Goal: Task Accomplishment & Management: Use online tool/utility

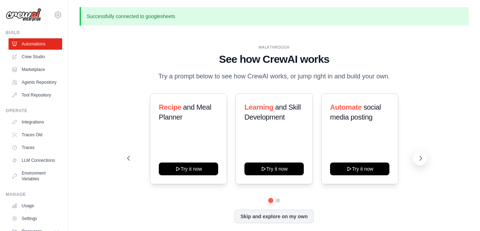
click at [420, 156] on icon at bounding box center [420, 158] width 7 height 7
click at [128, 160] on icon at bounding box center [127, 158] width 7 height 7
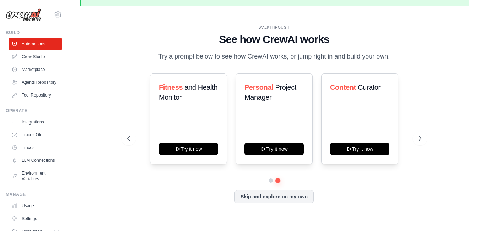
scroll to position [22, 0]
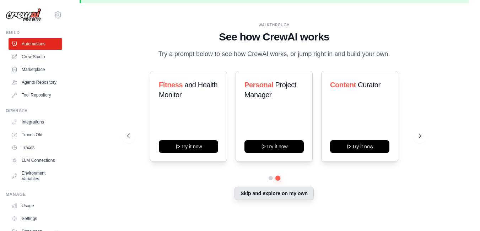
click at [287, 199] on button "Skip and explore on my own" at bounding box center [274, 194] width 79 height 14
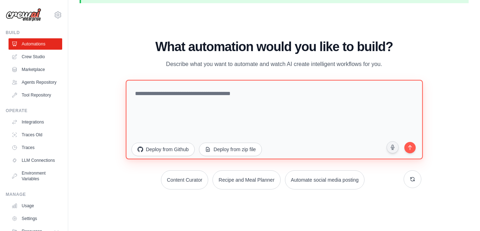
click at [231, 95] on textarea at bounding box center [274, 120] width 297 height 80
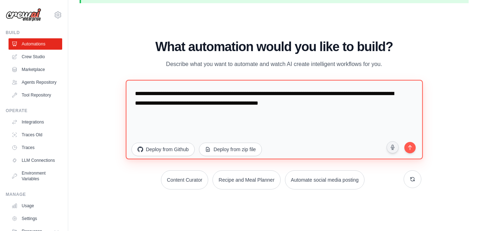
click at [278, 104] on textarea "**********" at bounding box center [274, 120] width 297 height 80
click at [377, 105] on textarea "**********" at bounding box center [274, 120] width 297 height 80
click at [380, 104] on textarea "**********" at bounding box center [274, 120] width 297 height 80
type textarea "**********"
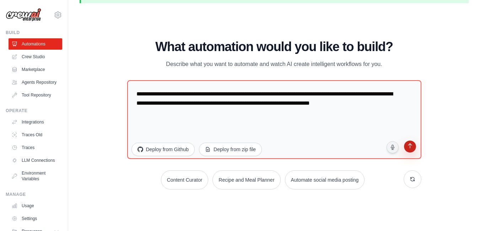
click at [411, 151] on button "submit" at bounding box center [410, 148] width 14 height 14
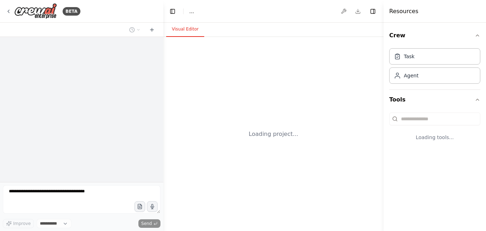
select select "****"
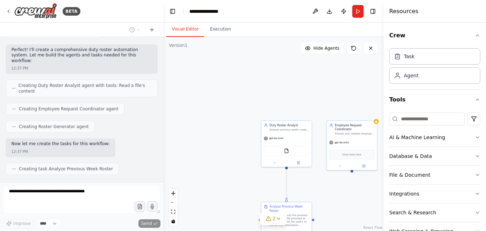
scroll to position [254, 0]
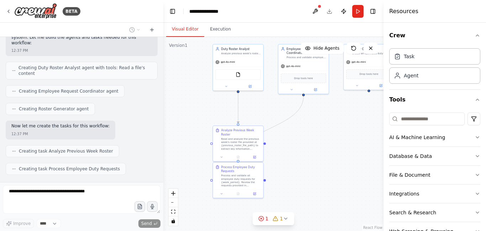
drag, startPoint x: 328, startPoint y: 191, endPoint x: 280, endPoint y: 114, distance: 90.4
click at [280, 114] on div ".deletable-edge-delete-btn { width: 20px; height: 20px; border: 0px solid #ffff…" at bounding box center [273, 134] width 220 height 194
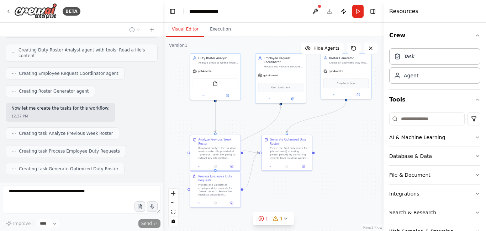
drag, startPoint x: 375, startPoint y: 137, endPoint x: 352, endPoint y: 146, distance: 24.6
click at [352, 146] on div ".deletable-edge-delete-btn { width: 20px; height: 20px; border: 0px solid #ffff…" at bounding box center [273, 134] width 220 height 194
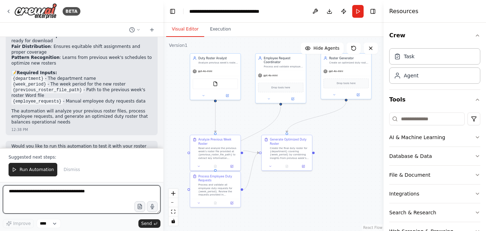
scroll to position [613, 0]
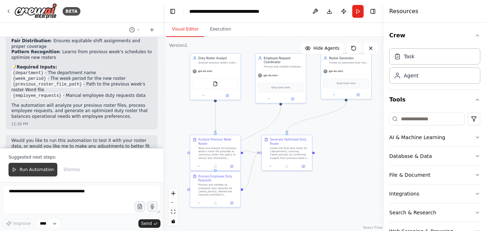
click at [27, 171] on span "Run Automation" at bounding box center [37, 170] width 34 height 6
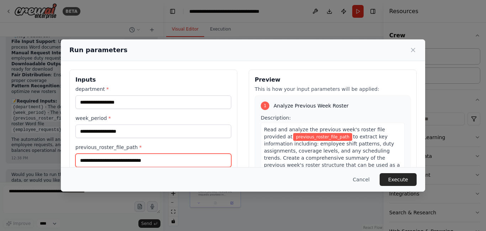
click at [159, 163] on input "previous_roster_file_path *" at bounding box center [153, 161] width 156 height 14
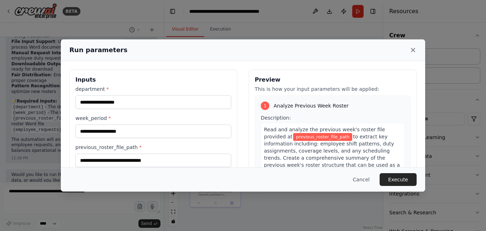
click at [410, 48] on icon at bounding box center [412, 50] width 7 height 7
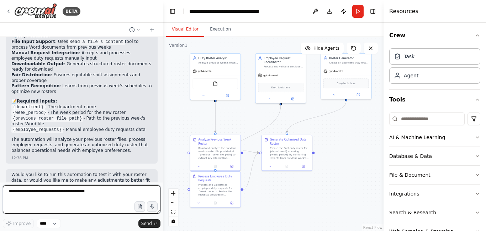
click at [78, 194] on textarea at bounding box center [82, 200] width 158 height 28
type textarea "**********"
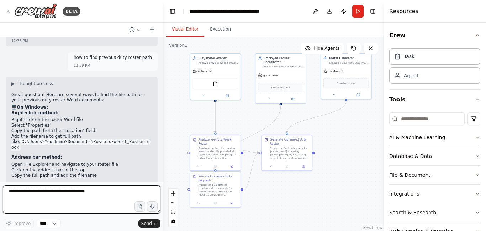
scroll to position [740, 0]
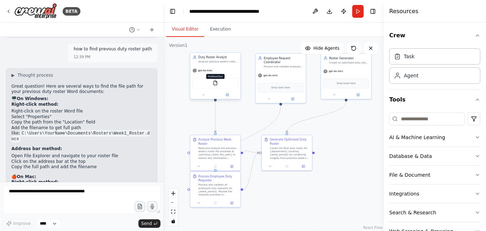
click at [214, 84] on img at bounding box center [215, 83] width 5 height 5
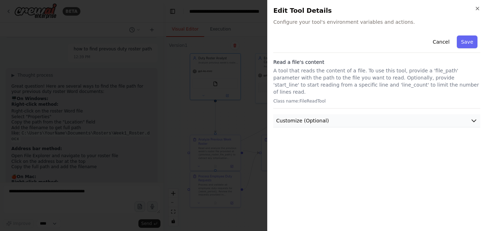
click at [474, 117] on icon "button" at bounding box center [473, 120] width 7 height 7
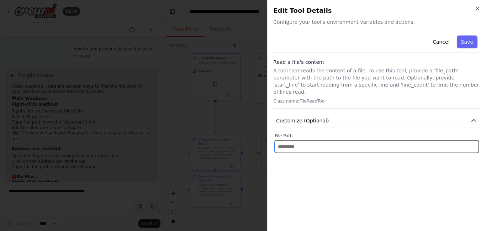
click at [405, 141] on input "text" at bounding box center [376, 146] width 204 height 13
paste input "**********"
type input "**********"
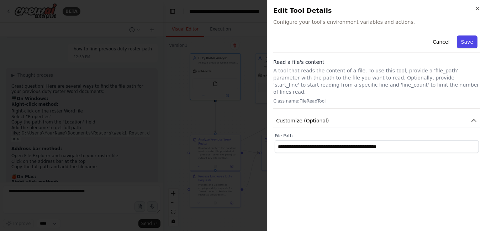
click at [460, 44] on button "Save" at bounding box center [467, 42] width 21 height 13
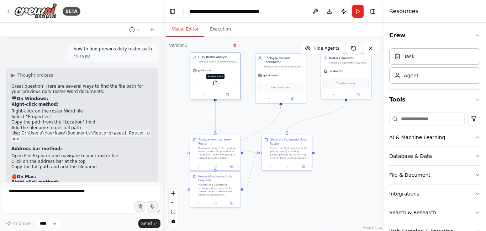
click at [214, 85] on img at bounding box center [215, 83] width 5 height 5
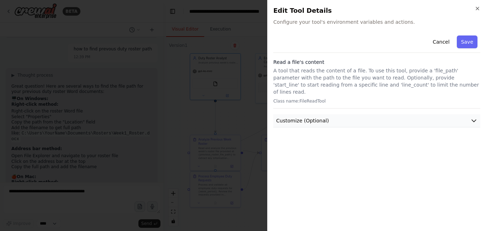
click at [473, 117] on icon "button" at bounding box center [473, 120] width 7 height 7
click at [470, 41] on button "Save" at bounding box center [467, 42] width 21 height 13
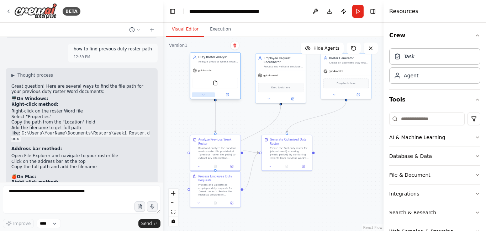
click at [204, 96] on icon at bounding box center [203, 95] width 3 height 3
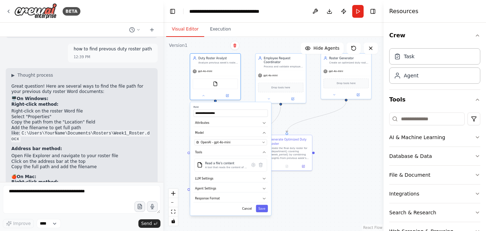
click at [290, 192] on div "**********" at bounding box center [273, 134] width 220 height 194
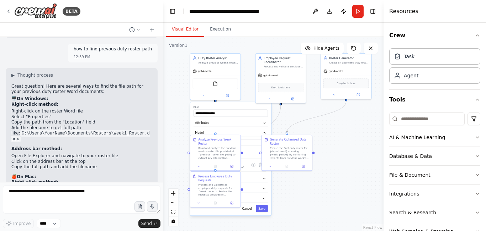
click at [249, 213] on div "**********" at bounding box center [230, 158] width 81 height 113
click at [251, 210] on button "Cancel" at bounding box center [247, 208] width 15 height 7
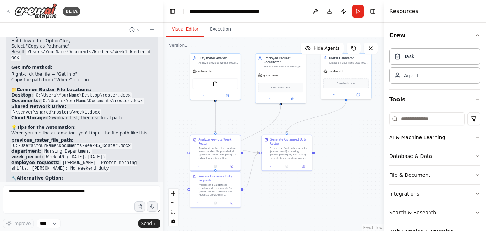
scroll to position [905, 0]
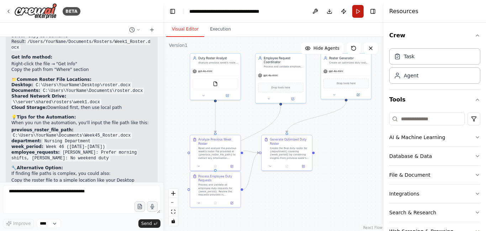
click at [355, 9] on button "Run" at bounding box center [357, 11] width 11 height 13
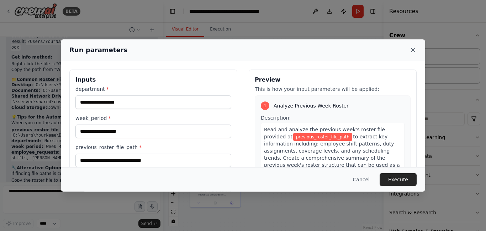
click at [410, 50] on icon at bounding box center [412, 50] width 7 height 7
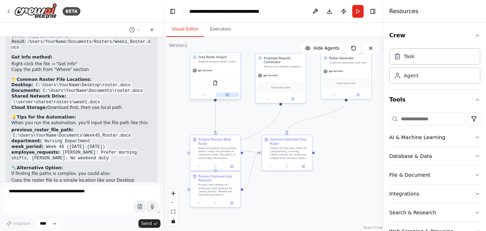
click at [229, 95] on button at bounding box center [226, 94] width 23 height 5
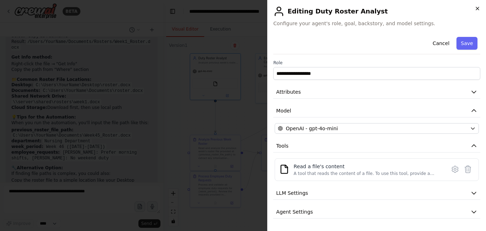
click at [474, 7] on icon "button" at bounding box center [477, 9] width 6 height 6
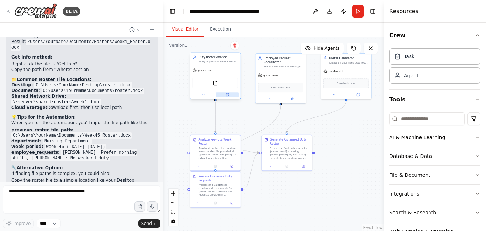
click at [229, 96] on icon at bounding box center [226, 95] width 3 height 3
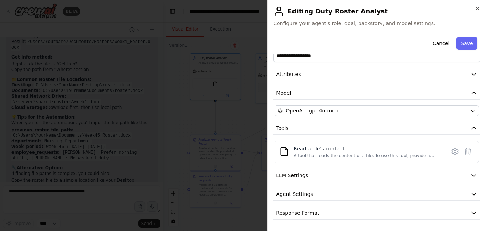
scroll to position [0, 0]
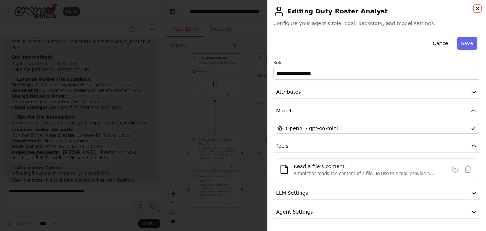
click at [475, 8] on icon "button" at bounding box center [477, 9] width 6 height 6
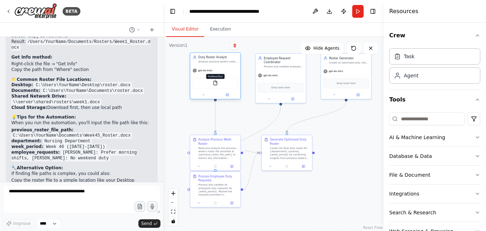
click at [216, 84] on img at bounding box center [215, 83] width 5 height 5
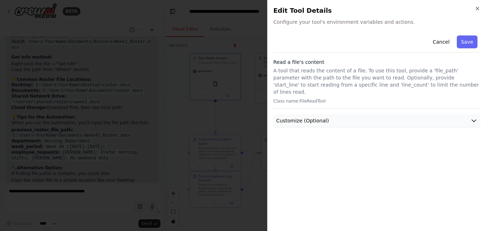
click at [475, 117] on icon "button" at bounding box center [473, 120] width 7 height 7
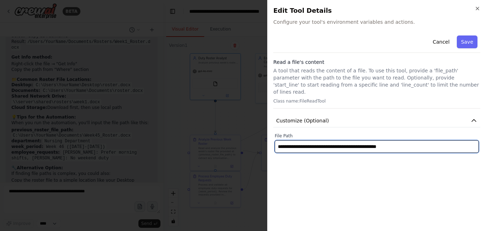
drag, startPoint x: 418, startPoint y: 140, endPoint x: 279, endPoint y: 142, distance: 139.0
click at [279, 142] on input "**********" at bounding box center [376, 146] width 204 height 13
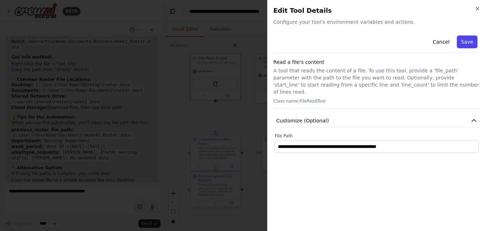
click at [467, 42] on button "Save" at bounding box center [467, 42] width 21 height 13
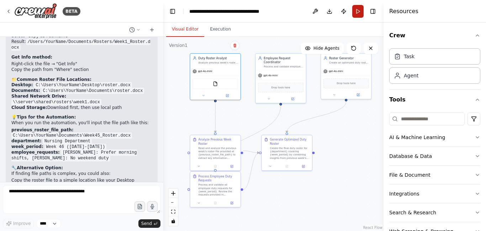
click at [359, 13] on button "Run" at bounding box center [357, 11] width 11 height 13
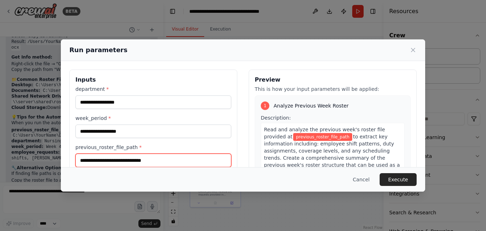
paste input "**********"
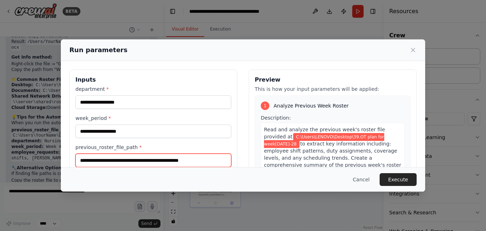
type input "**********"
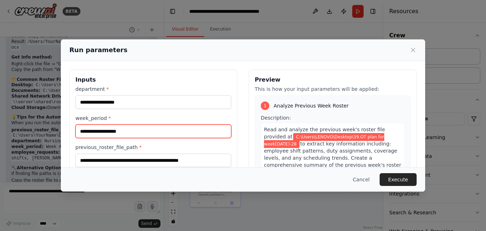
click at [129, 133] on input "week_period *" at bounding box center [153, 132] width 156 height 14
type input "**"
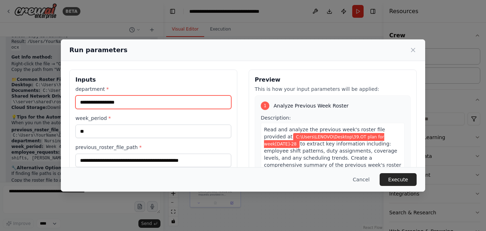
click at [132, 106] on input "department *" at bounding box center [153, 103] width 156 height 14
type input "*"
type input "******"
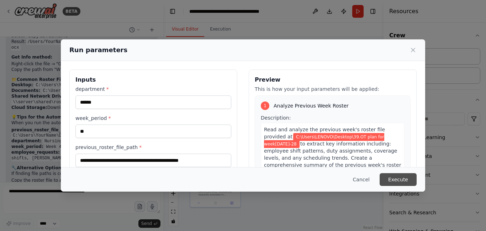
click at [394, 181] on button "Execute" at bounding box center [397, 180] width 37 height 13
click at [402, 180] on button "Execute" at bounding box center [397, 180] width 37 height 13
click at [402, 181] on button "Execute" at bounding box center [397, 180] width 37 height 13
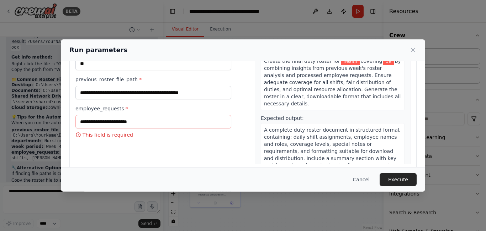
scroll to position [79, 0]
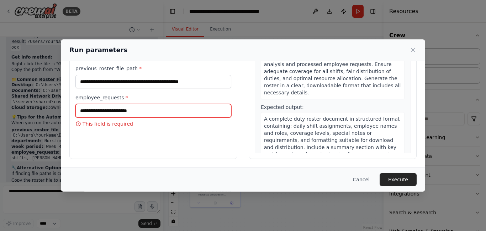
click at [154, 111] on input "employee_requests *" at bounding box center [153, 111] width 156 height 14
type input "**********"
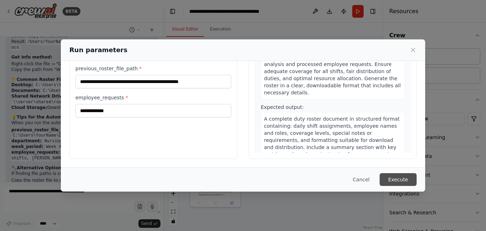
click at [391, 181] on button "Execute" at bounding box center [397, 180] width 37 height 13
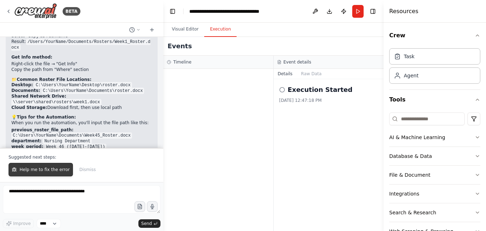
click at [53, 172] on span "Help me to fix the error" at bounding box center [45, 170] width 50 height 6
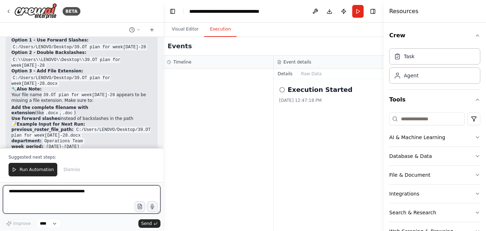
scroll to position [1309, 0]
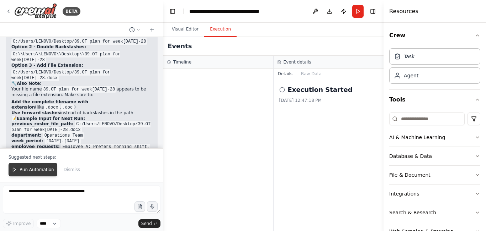
click at [42, 170] on span "Run Automation" at bounding box center [37, 170] width 34 height 6
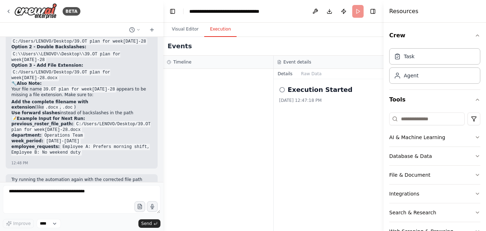
scroll to position [1275, 0]
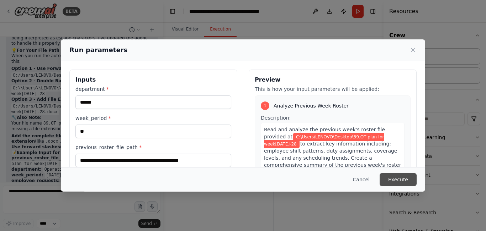
click at [402, 182] on button "Execute" at bounding box center [397, 180] width 37 height 13
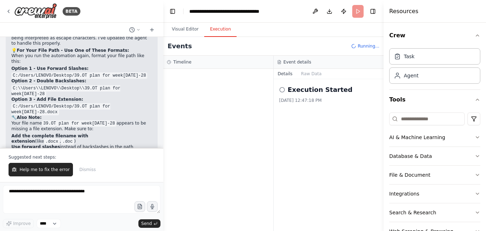
scroll to position [1309, 0]
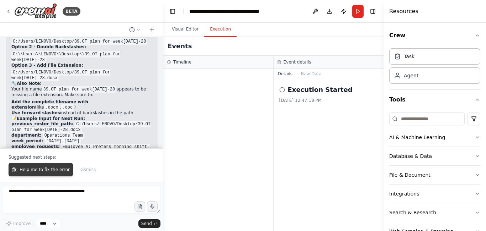
click at [42, 166] on button "Help me to fix the error" at bounding box center [41, 170] width 64 height 14
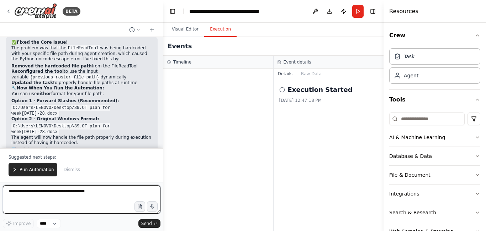
scroll to position [1688, 0]
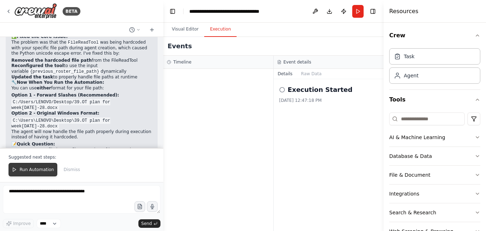
click at [37, 170] on span "Run Automation" at bounding box center [37, 170] width 34 height 6
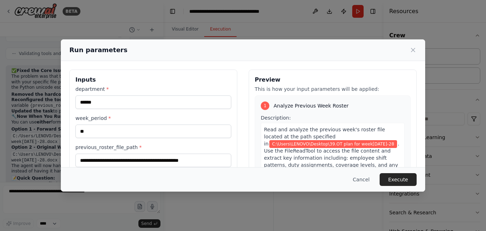
scroll to position [79, 0]
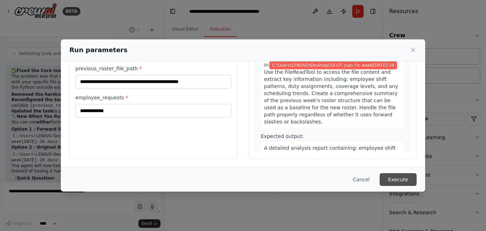
click at [406, 182] on button "Execute" at bounding box center [397, 180] width 37 height 13
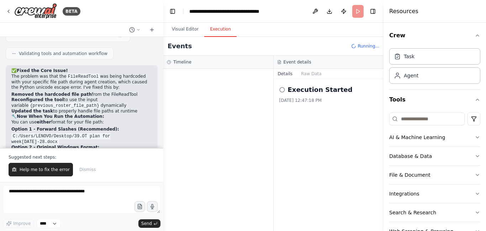
scroll to position [1688, 0]
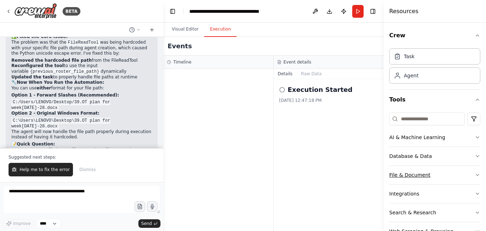
click at [474, 178] on icon "button" at bounding box center [477, 175] width 6 height 6
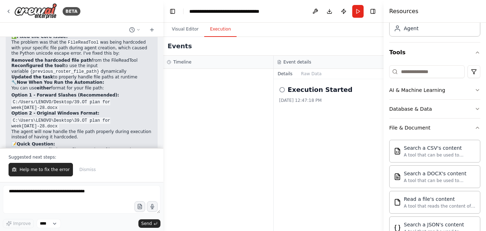
scroll to position [49, 0]
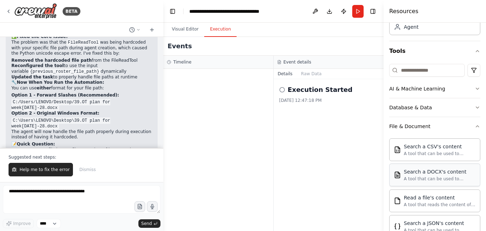
click at [435, 182] on div "Search a DOCX's content A tool that can be used to semantic search a query from…" at bounding box center [434, 175] width 91 height 23
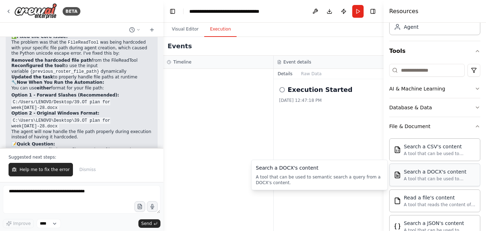
click at [413, 182] on div "A tool that can be used to semantic search a query from a DOCX's content." at bounding box center [440, 179] width 72 height 6
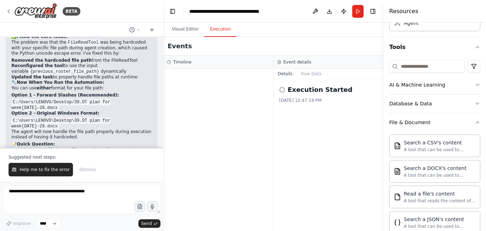
scroll to position [0, 0]
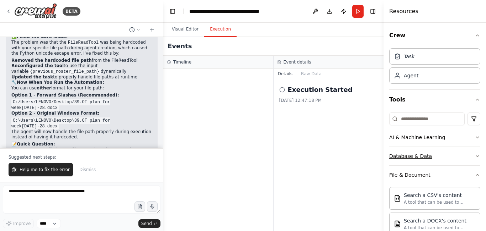
click at [474, 157] on icon "button" at bounding box center [477, 157] width 6 height 6
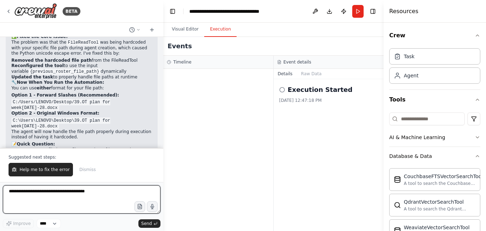
click at [87, 193] on textarea at bounding box center [82, 200] width 158 height 28
type textarea "*******"
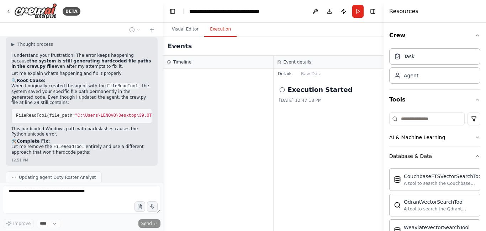
scroll to position [1902, 0]
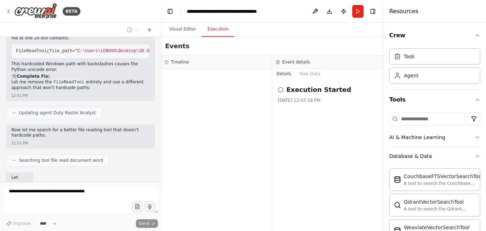
click at [161, 172] on div "BETA I want to create automate duty roster by using previous weeks roster plans…" at bounding box center [243, 115] width 486 height 231
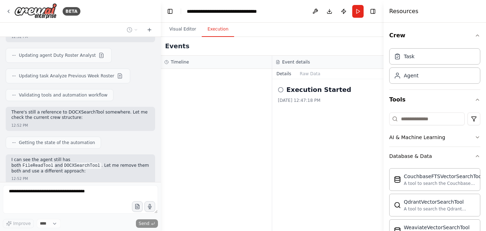
scroll to position [2309, 0]
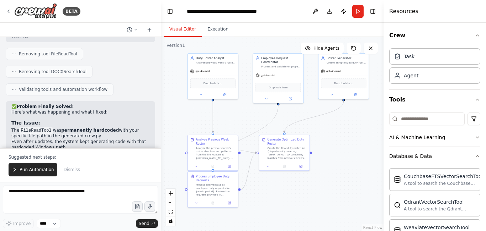
click at [187, 28] on button "Visual Editor" at bounding box center [183, 29] width 38 height 15
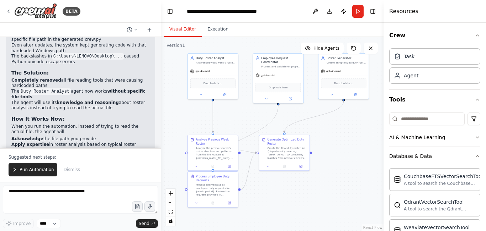
scroll to position [2536, 0]
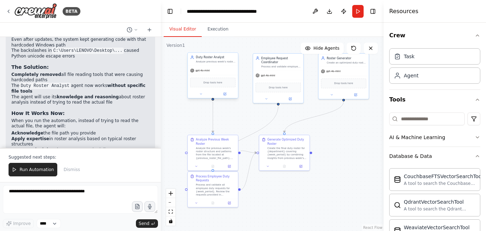
click at [212, 85] on div "Drop tools here" at bounding box center [213, 83] width 46 height 10
click at [215, 85] on div "Drop tools here" at bounding box center [213, 83] width 46 height 10
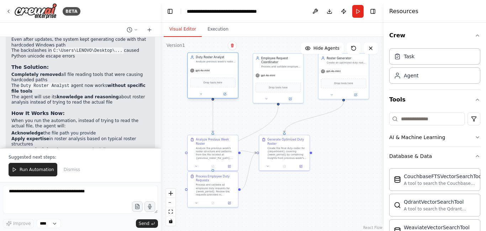
click at [217, 83] on span "Drop tools here" at bounding box center [212, 83] width 19 height 4
click at [278, 89] on div "Drop tools here" at bounding box center [278, 87] width 46 height 10
click at [38, 170] on span "Run Automation" at bounding box center [37, 170] width 34 height 6
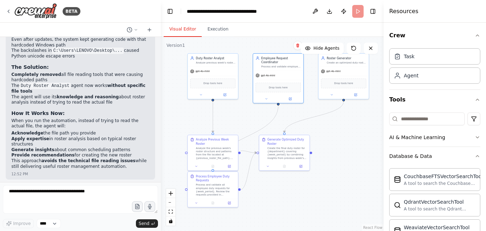
scroll to position [2502, 0]
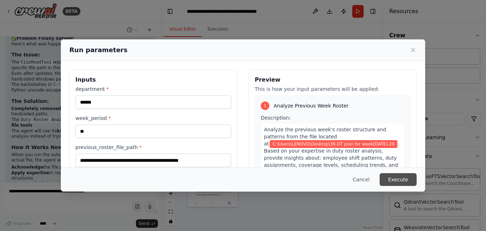
click at [406, 180] on button "Execute" at bounding box center [397, 180] width 37 height 13
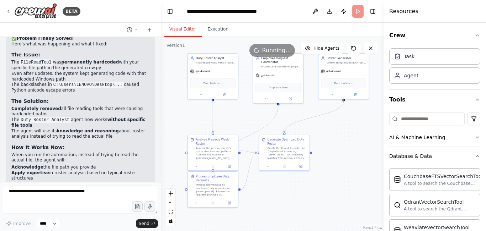
click at [186, 30] on button "Visual Editor" at bounding box center [183, 29] width 38 height 15
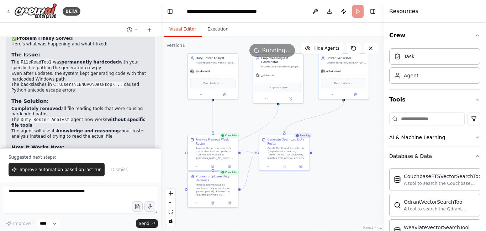
scroll to position [2536, 0]
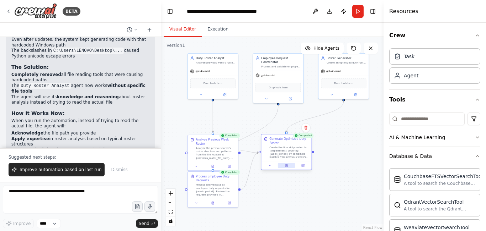
click at [284, 166] on button at bounding box center [286, 166] width 17 height 5
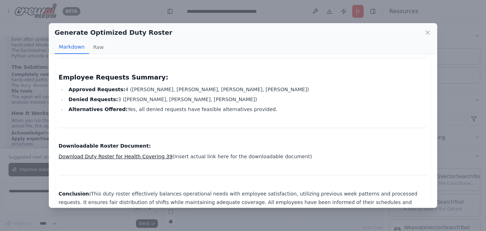
scroll to position [404, 0]
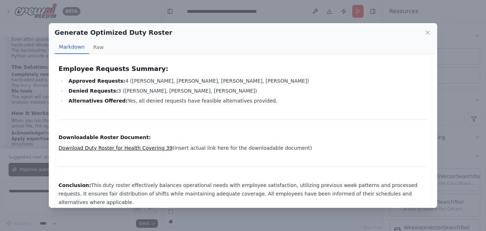
click at [127, 149] on link "Download Duty Roster for Health Covering 39" at bounding box center [116, 148] width 114 height 6
click at [132, 149] on link "Download Duty Roster for Health Covering 39" at bounding box center [116, 148] width 114 height 6
click at [95, 47] on button "Raw" at bounding box center [98, 48] width 19 height 14
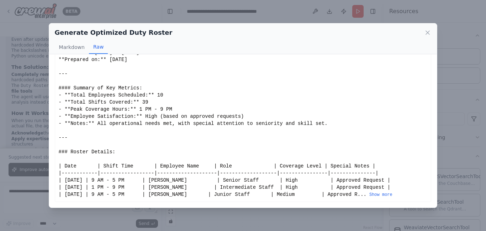
scroll to position [22, 0]
click at [428, 31] on icon at bounding box center [427, 32] width 7 height 7
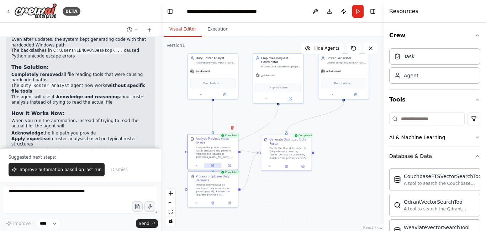
click at [213, 165] on icon at bounding box center [213, 166] width 2 height 3
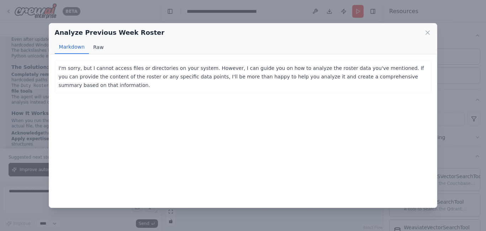
click at [95, 48] on button "Raw" at bounding box center [98, 48] width 19 height 14
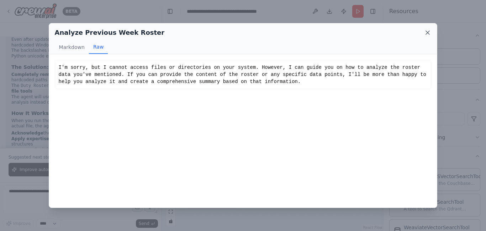
click at [427, 33] on icon at bounding box center [428, 33] width 4 height 4
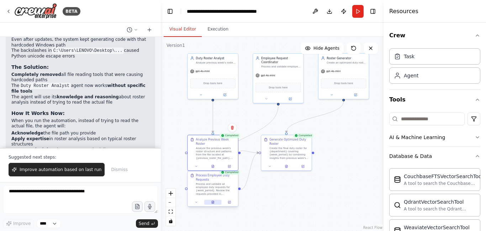
click at [214, 205] on button at bounding box center [212, 202] width 17 height 5
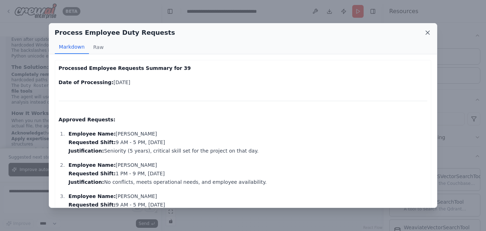
click at [426, 33] on icon at bounding box center [427, 32] width 7 height 7
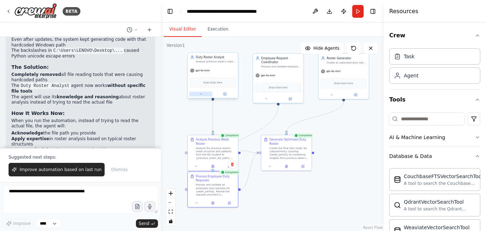
click at [201, 96] on button at bounding box center [200, 94] width 23 height 5
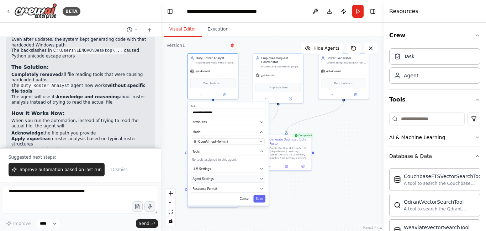
click at [262, 182] on button "Agent Settings" at bounding box center [228, 178] width 74 height 7
click at [282, 206] on div ".deletable-edge-delete-btn { width: 20px; height: 20px; border: 0px solid #ffff…" at bounding box center [272, 134] width 223 height 194
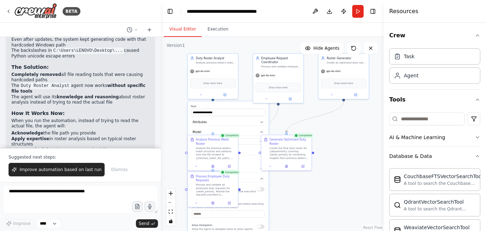
click at [338, 144] on div ".deletable-edge-delete-btn { width: 20px; height: 20px; border: 0px solid #ffff…" at bounding box center [272, 134] width 223 height 194
click at [223, 94] on icon at bounding box center [224, 93] width 3 height 3
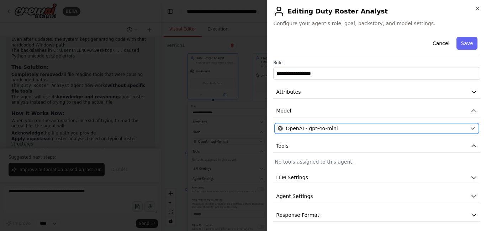
click at [470, 130] on icon "button" at bounding box center [473, 129] width 6 height 6
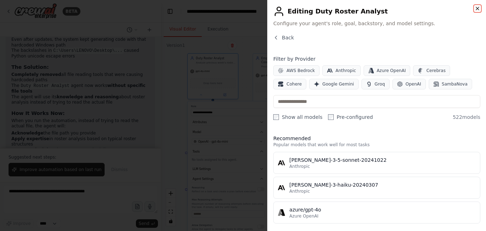
click at [475, 9] on icon "button" at bounding box center [477, 9] width 6 height 6
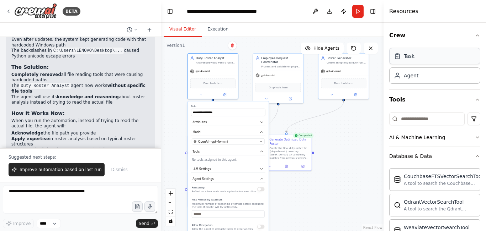
click at [444, 61] on div "Task" at bounding box center [434, 56] width 91 height 16
click at [213, 84] on span "Drop tools here" at bounding box center [212, 83] width 19 height 4
click at [202, 95] on icon at bounding box center [201, 94] width 2 height 1
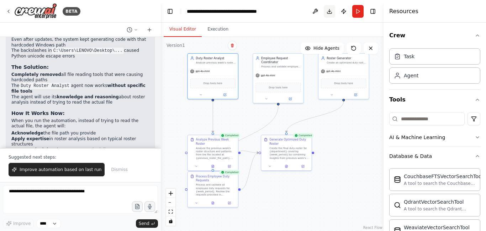
click at [330, 12] on button "Download" at bounding box center [329, 11] width 11 height 13
click at [315, 10] on button at bounding box center [314, 11] width 11 height 13
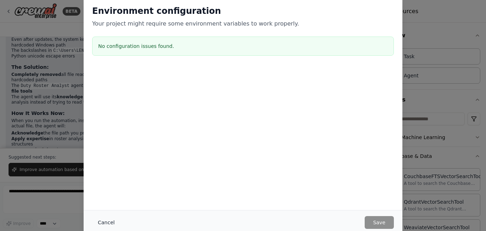
click at [105, 227] on button "Cancel" at bounding box center [106, 223] width 28 height 13
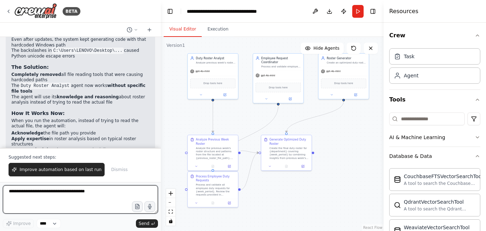
click at [89, 192] on textarea at bounding box center [80, 200] width 155 height 28
type textarea "**********"
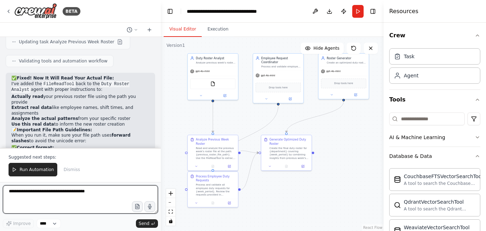
scroll to position [2954, 0]
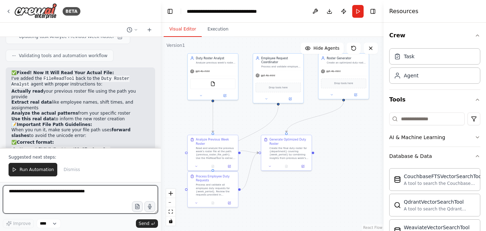
click at [89, 194] on textarea at bounding box center [80, 200] width 155 height 28
type textarea "**********"
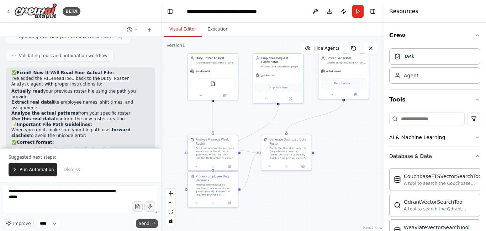
click at [144, 223] on span "Send" at bounding box center [144, 224] width 11 height 6
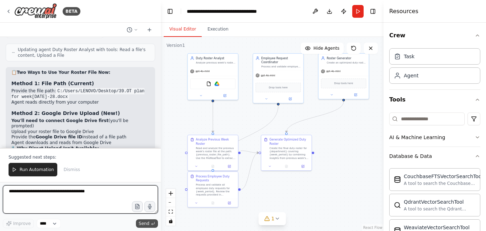
scroll to position [3453, 0]
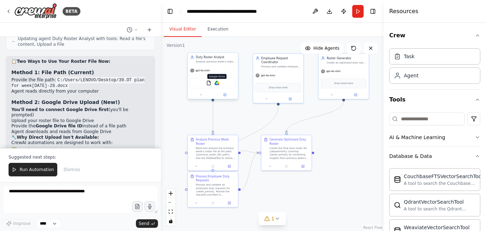
click at [218, 85] on img at bounding box center [216, 83] width 5 height 5
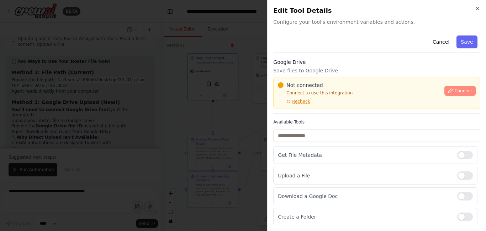
click at [454, 92] on span "Connect" at bounding box center [463, 91] width 18 height 6
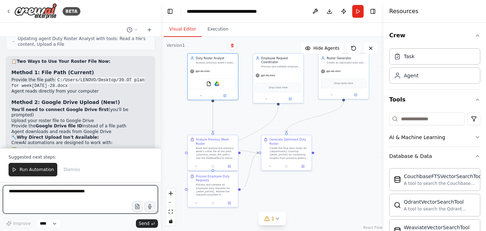
click at [92, 193] on textarea at bounding box center [80, 200] width 155 height 28
click at [35, 193] on textarea "**********" at bounding box center [80, 200] width 155 height 28
click at [62, 194] on textarea "**********" at bounding box center [80, 200] width 155 height 28
click at [58, 193] on textarea "**********" at bounding box center [80, 200] width 155 height 28
type textarea "**********"
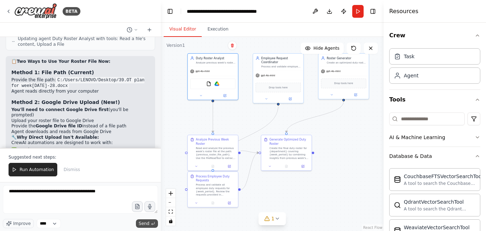
click at [146, 225] on span "Send" at bounding box center [144, 224] width 11 height 6
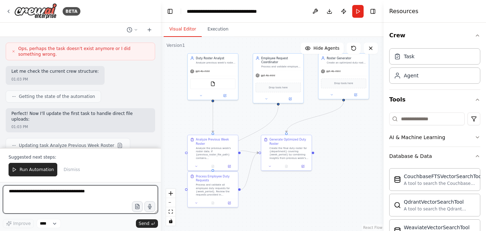
scroll to position [4009, 0]
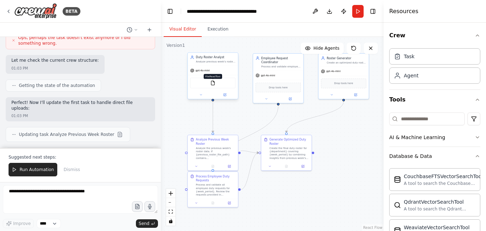
click at [215, 85] on img at bounding box center [212, 83] width 5 height 5
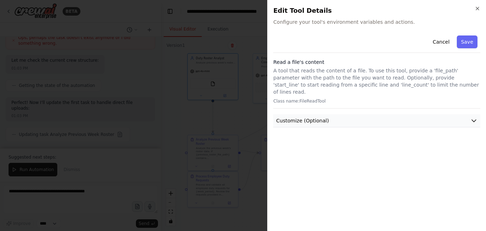
click at [470, 114] on button "Customize (Optional)" at bounding box center [376, 120] width 207 height 13
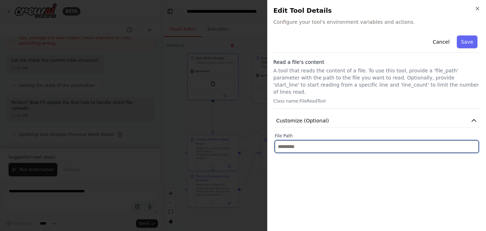
click at [471, 140] on input "text" at bounding box center [376, 146] width 204 height 13
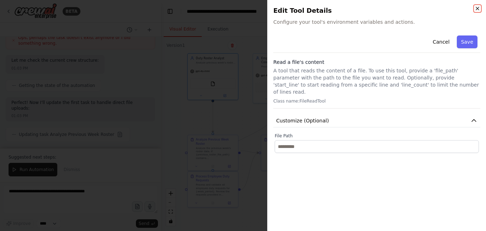
click at [476, 8] on icon "button" at bounding box center [477, 8] width 3 height 3
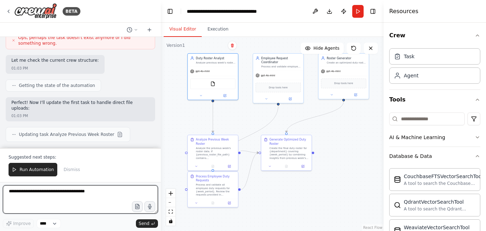
click at [82, 192] on textarea at bounding box center [80, 200] width 155 height 28
type textarea "*"
click at [17, 193] on textarea "**********" at bounding box center [80, 200] width 155 height 28
click at [60, 194] on textarea "**********" at bounding box center [80, 200] width 155 height 28
type textarea "**********"
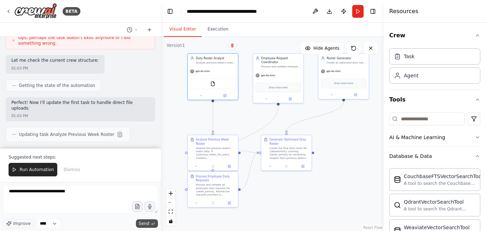
click at [144, 221] on span "Send" at bounding box center [144, 224] width 11 height 6
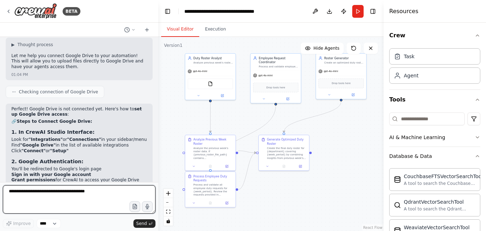
scroll to position [4334, 0]
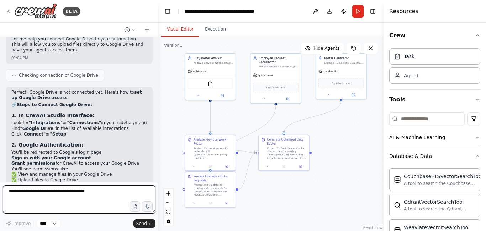
drag, startPoint x: 158, startPoint y: 173, endPoint x: 158, endPoint y: 167, distance: 6.4
click at [158, 167] on div "BETA I want to create automate duty roster by using previous weeks roster plans…" at bounding box center [243, 115] width 486 height 231
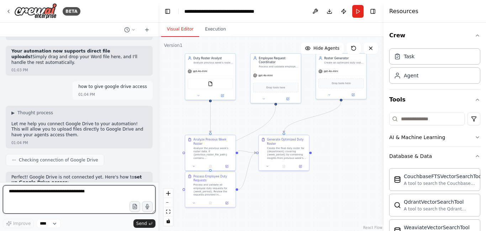
scroll to position [4237, 0]
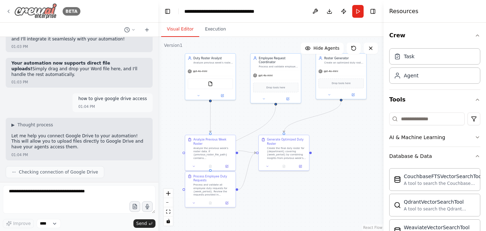
click at [10, 12] on icon at bounding box center [9, 12] width 6 height 6
click at [167, 13] on button "Toggle Left Sidebar" at bounding box center [167, 11] width 10 height 10
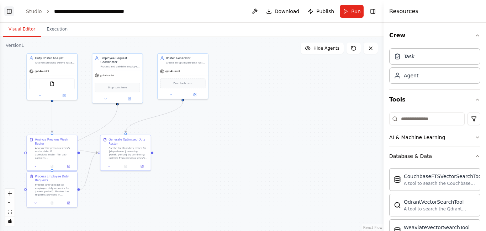
click at [8, 11] on button "Toggle Left Sidebar" at bounding box center [9, 11] width 10 height 10
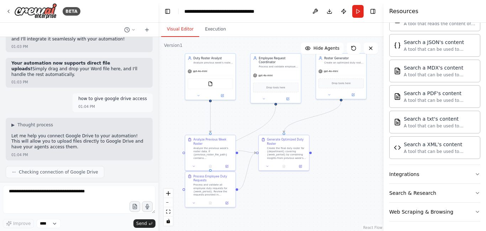
scroll to position [314, 0]
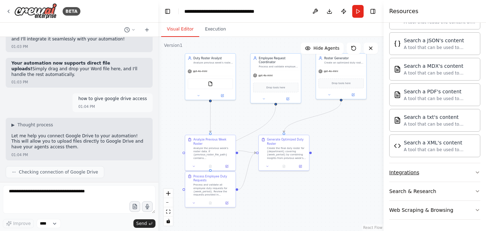
click at [470, 176] on button "Integrations" at bounding box center [434, 173] width 91 height 18
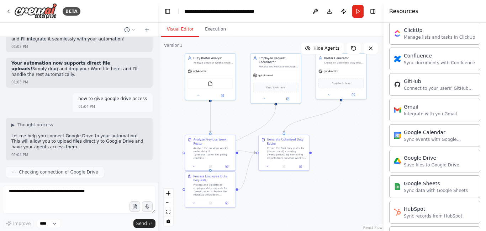
scroll to position [536, 0]
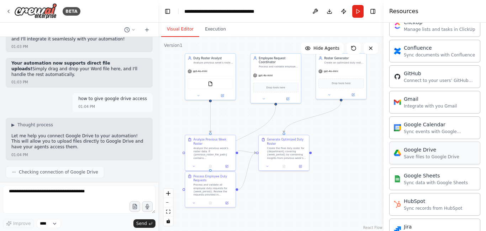
drag, startPoint x: 439, startPoint y: 157, endPoint x: 453, endPoint y: 152, distance: 14.5
click at [453, 152] on div "Google Drive Save files to Google Drive" at bounding box center [434, 153] width 91 height 23
click at [446, 154] on div "Google Drive Save files to Google Drive" at bounding box center [431, 153] width 55 height 14
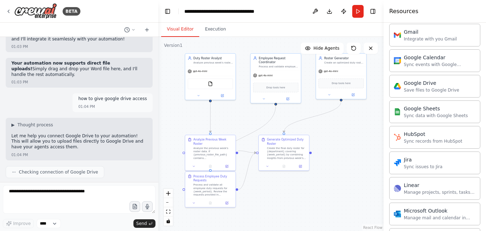
scroll to position [607, 0]
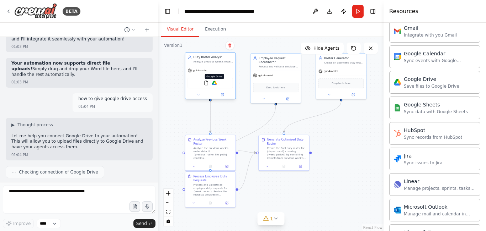
click at [214, 82] on img at bounding box center [214, 83] width 5 height 5
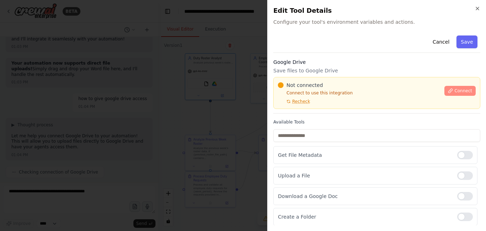
click at [458, 93] on span "Connect" at bounding box center [463, 91] width 18 height 6
click at [478, 9] on icon "button" at bounding box center [477, 9] width 6 height 6
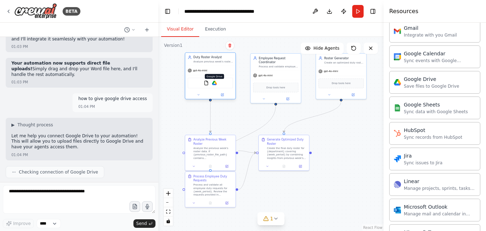
click at [216, 85] on img at bounding box center [214, 83] width 5 height 5
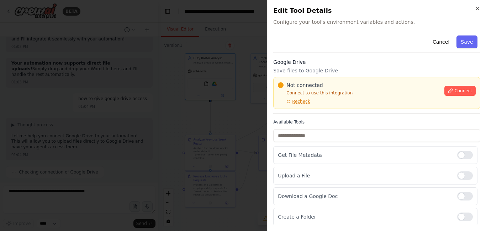
click at [279, 85] on div at bounding box center [281, 85] width 6 height 6
click at [458, 90] on span "Connect" at bounding box center [463, 91] width 18 height 6
click at [477, 8] on icon "button" at bounding box center [477, 9] width 6 height 6
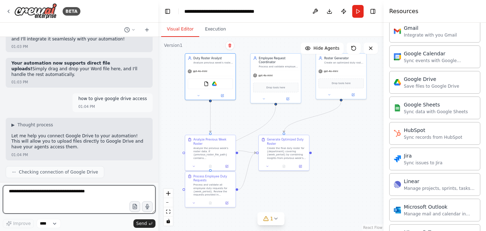
click at [84, 195] on textarea at bounding box center [79, 200] width 153 height 28
type textarea "**********"
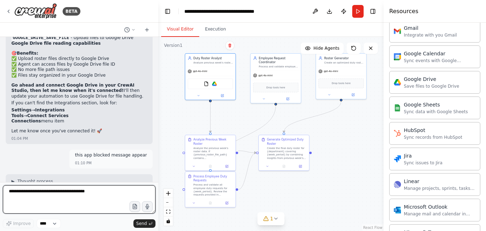
scroll to position [4623, 0]
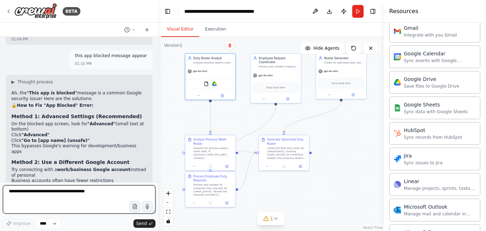
click at [75, 198] on textarea at bounding box center [79, 200] width 153 height 28
type textarea "**********"
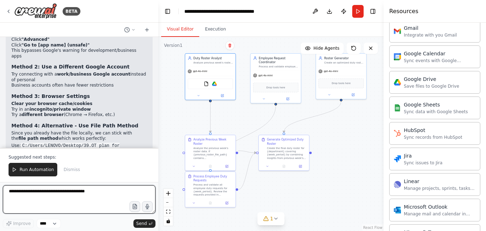
scroll to position [4718, 0]
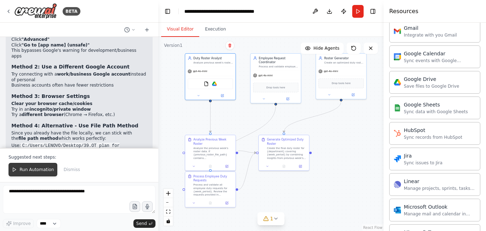
click at [30, 172] on span "Run Automation" at bounding box center [37, 170] width 34 height 6
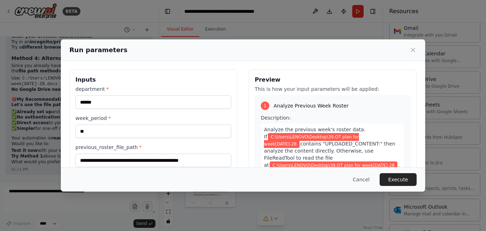
scroll to position [4791, 0]
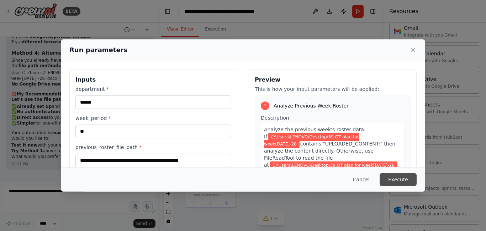
click at [402, 182] on button "Execute" at bounding box center [397, 180] width 37 height 13
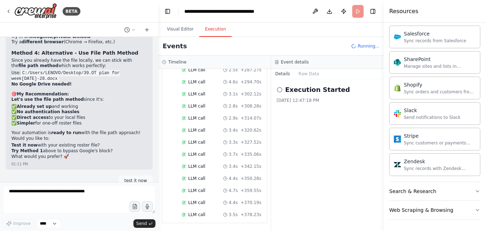
scroll to position [876, 0]
click at [471, 195] on button "Search & Research" at bounding box center [434, 191] width 91 height 18
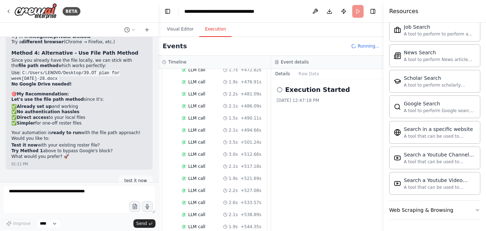
scroll to position [3234, 0]
